Goal: Task Accomplishment & Management: Manage account settings

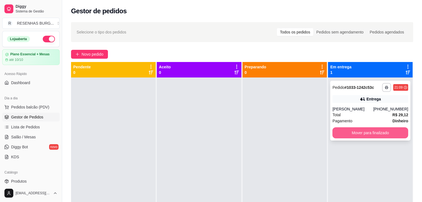
click at [355, 130] on button "Mover para finalizado" at bounding box center [370, 133] width 76 height 11
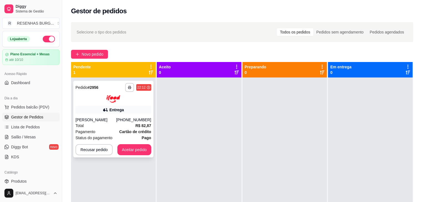
click at [134, 124] on div "Total R$ 82,87" at bounding box center [113, 126] width 76 height 6
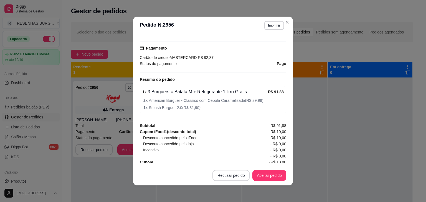
scroll to position [160, 0]
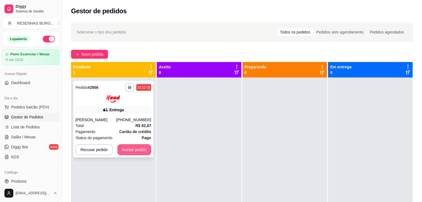
click at [131, 151] on button "Aceitar pedido" at bounding box center [134, 149] width 34 height 11
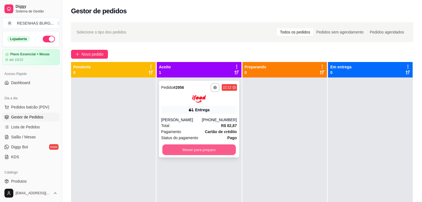
click at [194, 152] on button "Mover para preparo" at bounding box center [198, 149] width 73 height 11
click at [194, 152] on button "Mover para preparo" at bounding box center [199, 149] width 76 height 11
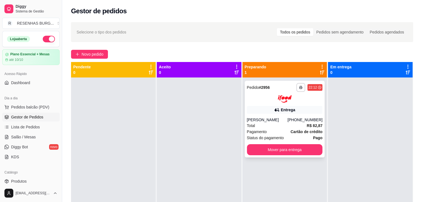
click at [292, 107] on div "Entrega" at bounding box center [285, 110] width 76 height 8
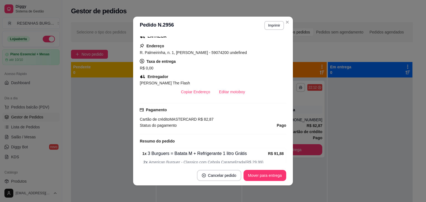
scroll to position [111, 0]
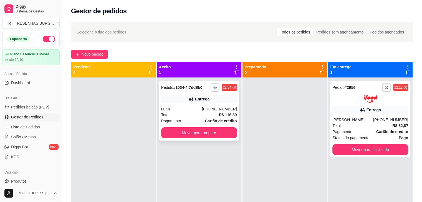
click at [207, 107] on div "[PHONE_NUMBER]" at bounding box center [219, 109] width 35 height 6
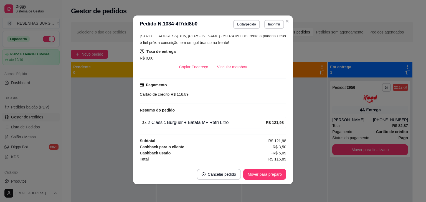
scroll to position [106, 0]
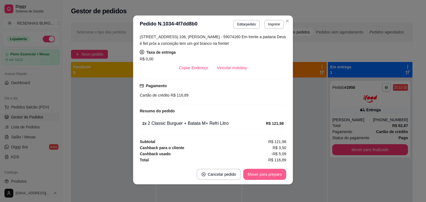
click at [263, 175] on button "Mover para preparo" at bounding box center [264, 174] width 43 height 11
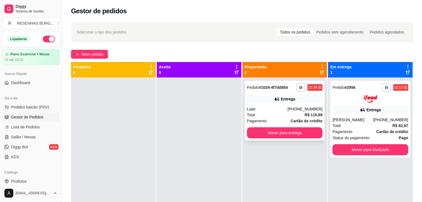
click at [263, 99] on div "Entrega" at bounding box center [285, 99] width 76 height 8
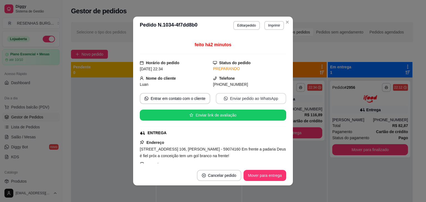
scroll to position [55, 0]
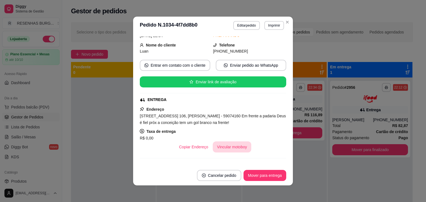
click at [228, 149] on button "Vincular motoboy" at bounding box center [232, 147] width 39 height 11
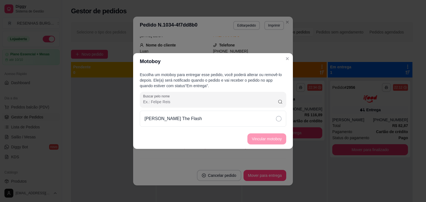
click at [274, 120] on div "[PERSON_NAME] The Flash" at bounding box center [213, 119] width 146 height 16
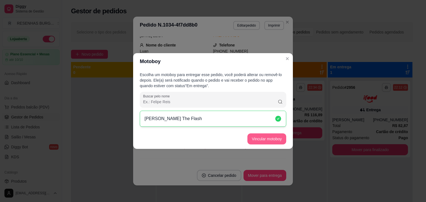
click at [274, 144] on button "Vincular motoboy" at bounding box center [266, 139] width 39 height 11
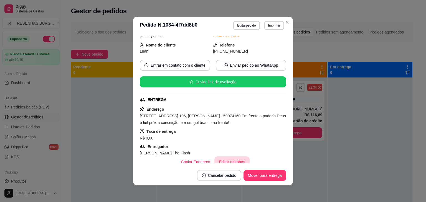
scroll to position [28, 0]
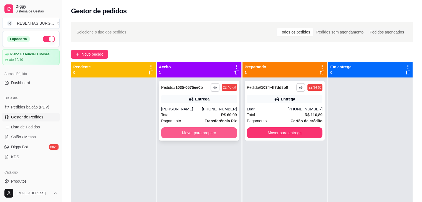
click at [201, 132] on button "Mover para preparo" at bounding box center [199, 133] width 76 height 11
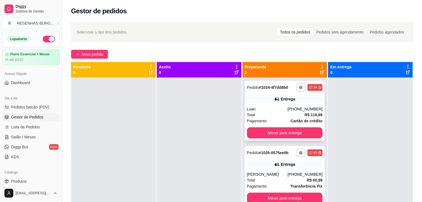
click at [255, 105] on div "**********" at bounding box center [284, 111] width 80 height 60
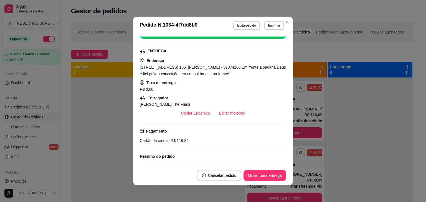
scroll to position [83, 0]
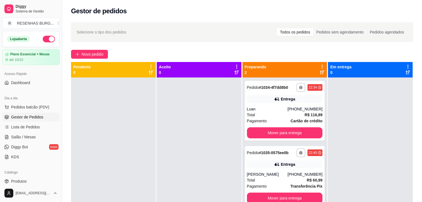
click at [284, 168] on div "Entrega" at bounding box center [285, 165] width 76 height 8
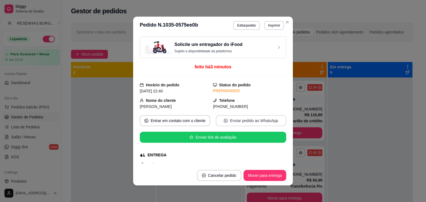
scroll to position [55, 0]
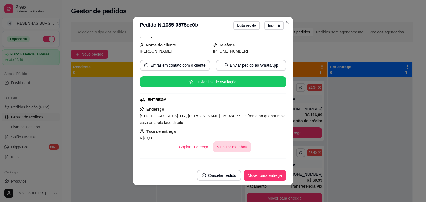
click at [221, 149] on button "Vincular motoboy" at bounding box center [232, 147] width 39 height 11
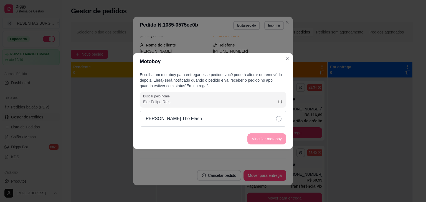
click at [270, 121] on div "[PERSON_NAME] The Flash" at bounding box center [213, 119] width 146 height 16
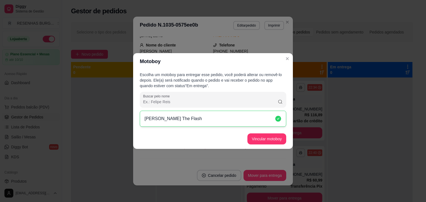
click at [273, 134] on button "Vincular motoboy" at bounding box center [266, 139] width 39 height 11
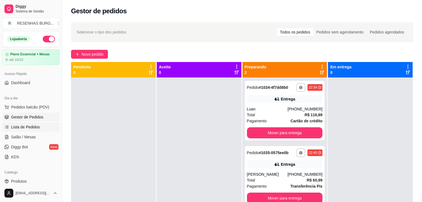
click at [38, 125] on span "Lista de Pedidos" at bounding box center [25, 127] width 29 height 6
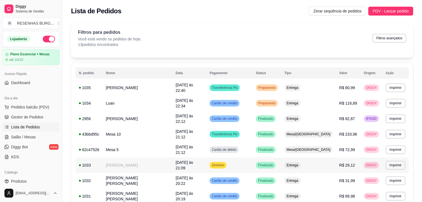
click at [123, 158] on td "[PERSON_NAME]" at bounding box center [138, 166] width 70 height 16
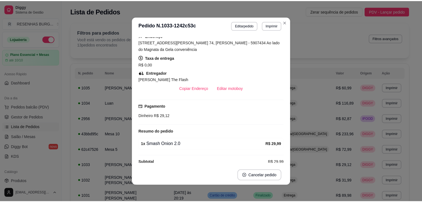
scroll to position [131, 0]
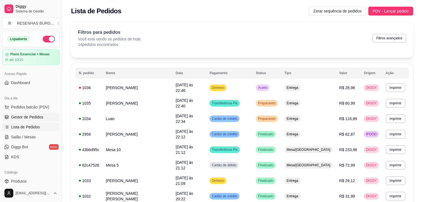
click at [34, 116] on span "Gestor de Pedidos" at bounding box center [27, 117] width 32 height 6
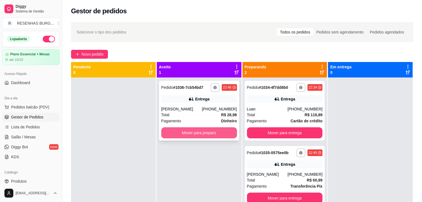
click at [208, 131] on button "Mover para preparo" at bounding box center [199, 133] width 76 height 11
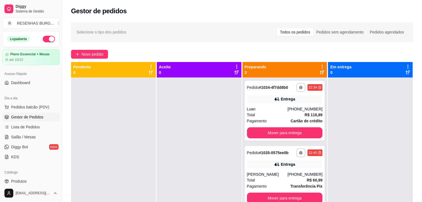
click at [47, 37] on button "button" at bounding box center [49, 39] width 12 height 7
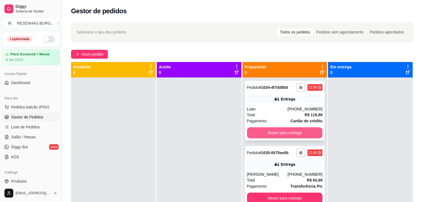
click at [282, 132] on button "Mover para entrega" at bounding box center [285, 133] width 76 height 11
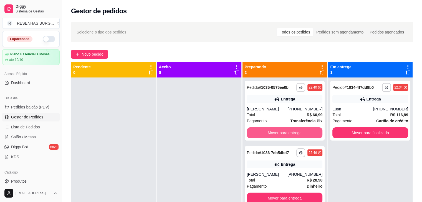
click at [282, 132] on button "Mover para entrega" at bounding box center [285, 133] width 76 height 11
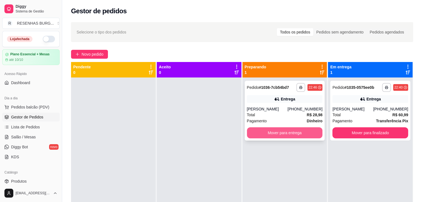
click at [286, 137] on button "Mover para entrega" at bounding box center [285, 133] width 76 height 11
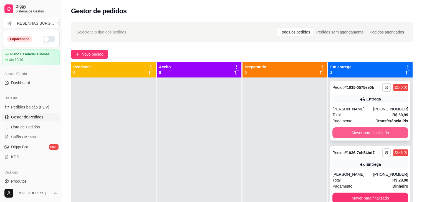
click at [365, 135] on button "Mover para finalizado" at bounding box center [370, 133] width 76 height 11
